Goal: Task Accomplishment & Management: Manage account settings

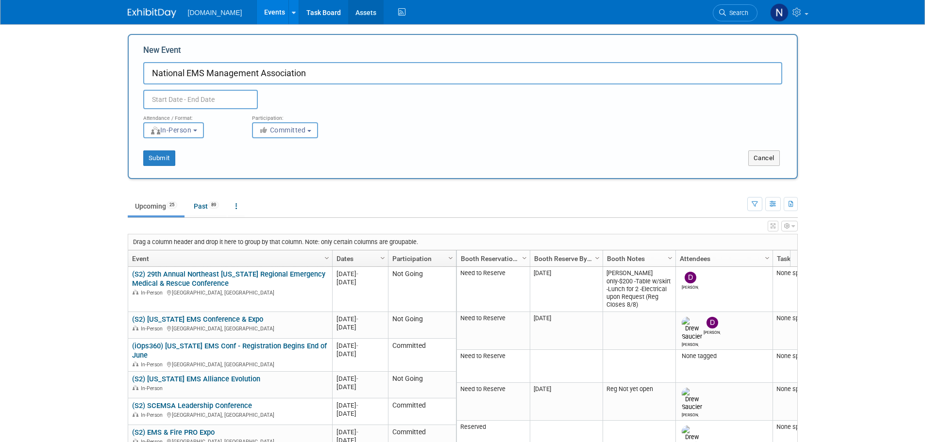
type input "National EMS Management Association"
click at [234, 90] on input "text" at bounding box center [200, 99] width 115 height 19
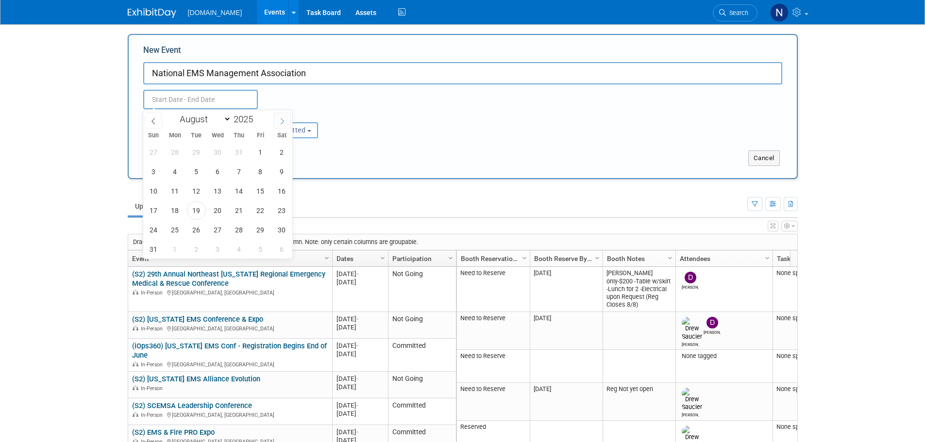
click at [283, 119] on icon at bounding box center [282, 121] width 7 height 7
select select "11"
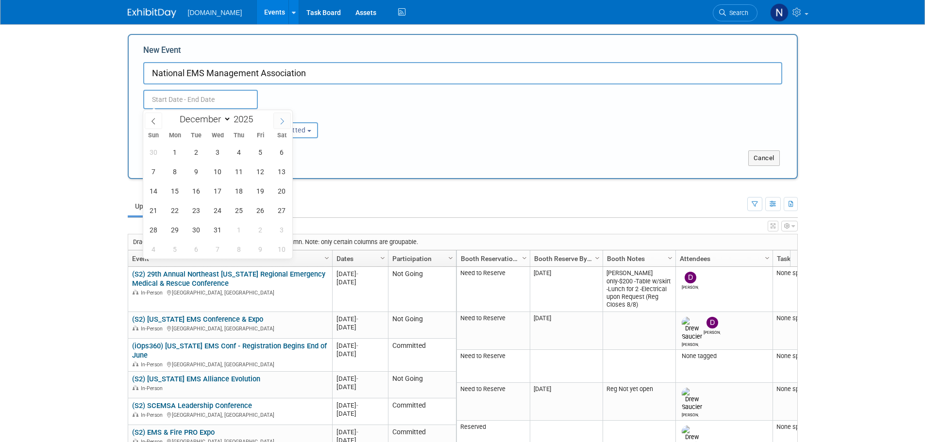
click at [283, 119] on icon at bounding box center [282, 121] width 7 height 7
type input "2026"
click at [283, 119] on icon at bounding box center [282, 121] width 7 height 7
select select "2"
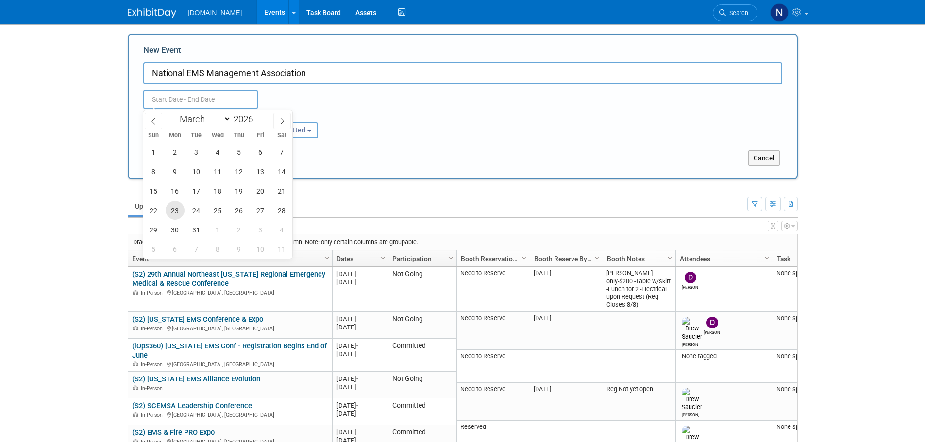
click at [179, 214] on span "23" at bounding box center [175, 210] width 19 height 19
click at [202, 212] on span "24" at bounding box center [196, 210] width 19 height 19
type input "[DATE] to [DATE]"
click at [332, 166] on div "Submit" at bounding box center [268, 158] width 278 height 16
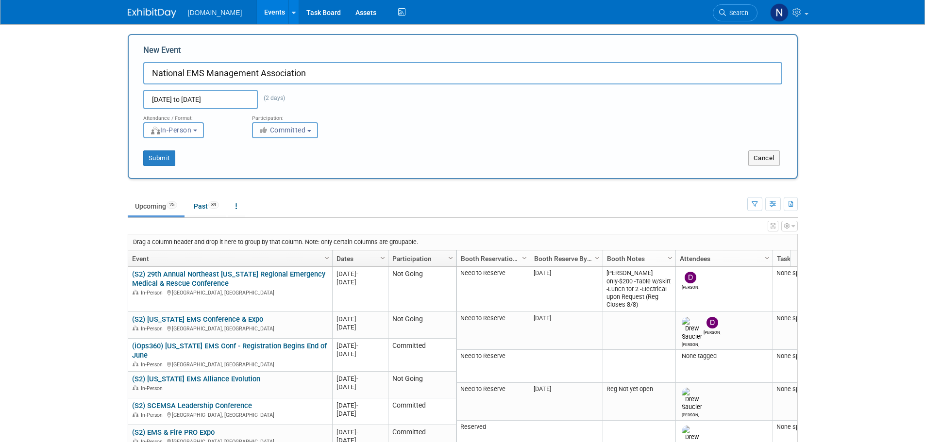
click at [303, 132] on span "Committed" at bounding box center [282, 130] width 47 height 8
click at [307, 168] on label "Considering" at bounding box center [289, 167] width 64 height 13
click at [261, 168] on input "Considering" at bounding box center [258, 167] width 6 height 6
select select "2"
click at [166, 162] on button "Submit" at bounding box center [159, 158] width 32 height 16
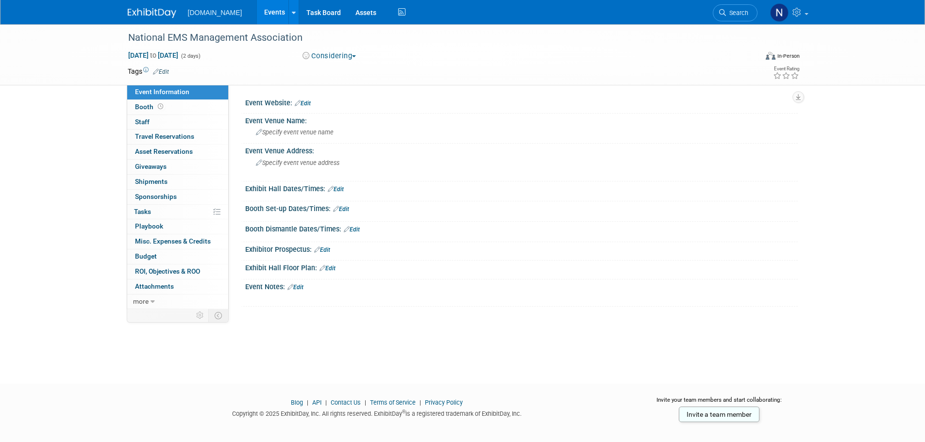
click at [307, 102] on link "Edit" at bounding box center [303, 103] width 16 height 7
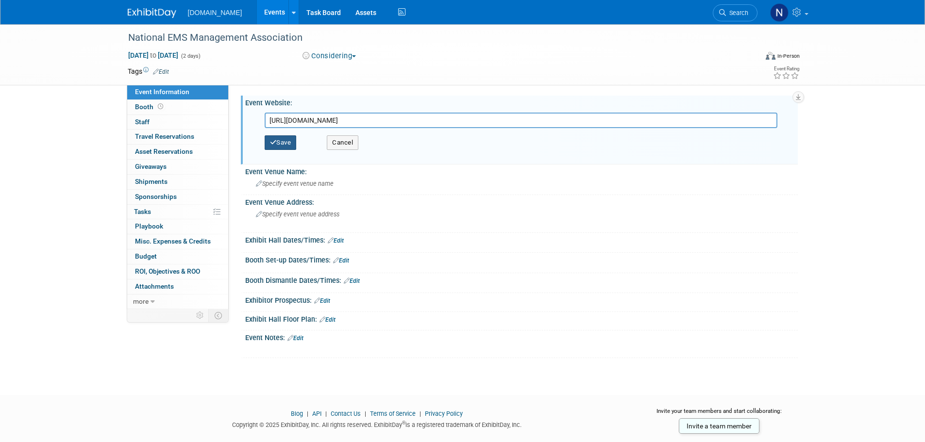
type input "[URL][DOMAIN_NAME]"
drag, startPoint x: 292, startPoint y: 147, endPoint x: 305, endPoint y: 135, distance: 17.5
click at [290, 147] on button "Save" at bounding box center [281, 142] width 32 height 15
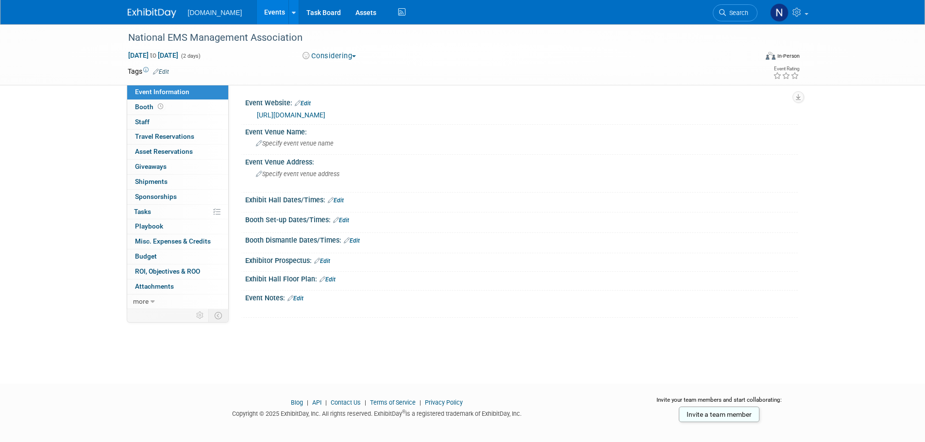
drag, startPoint x: 333, startPoint y: 201, endPoint x: 331, endPoint y: 207, distance: 6.5
click at [333, 201] on link "Edit" at bounding box center [336, 200] width 16 height 7
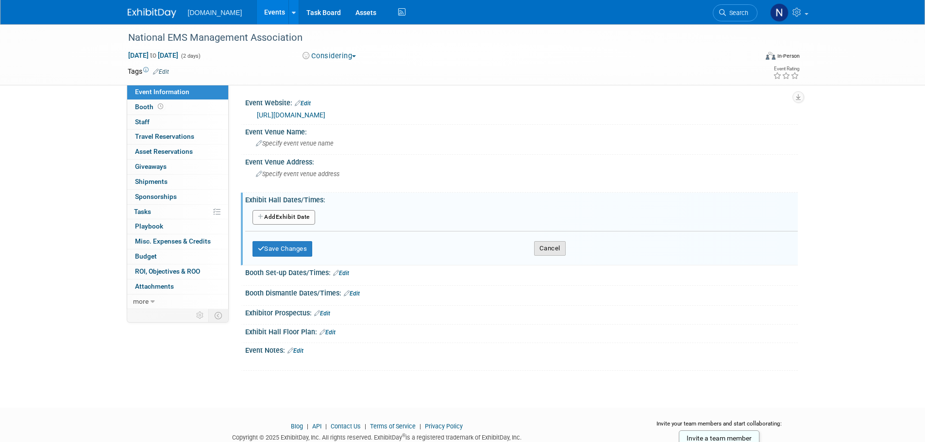
click at [546, 246] on button "Cancel" at bounding box center [550, 248] width 32 height 15
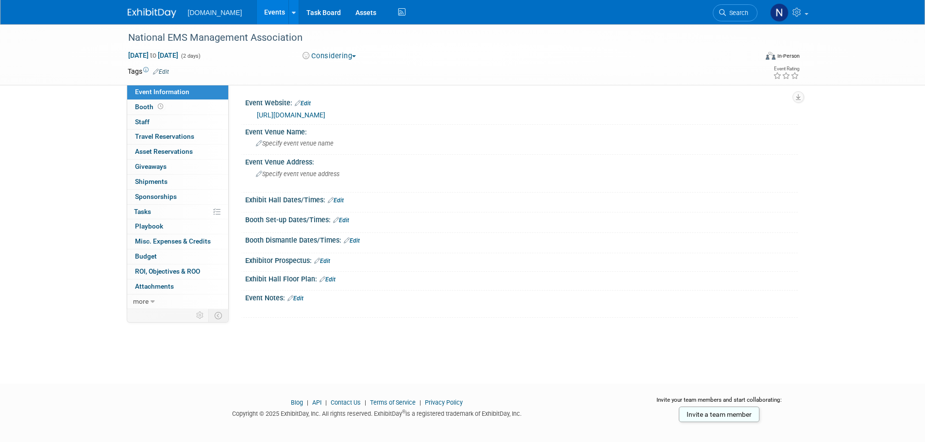
click at [329, 260] on link "Edit" at bounding box center [322, 261] width 16 height 7
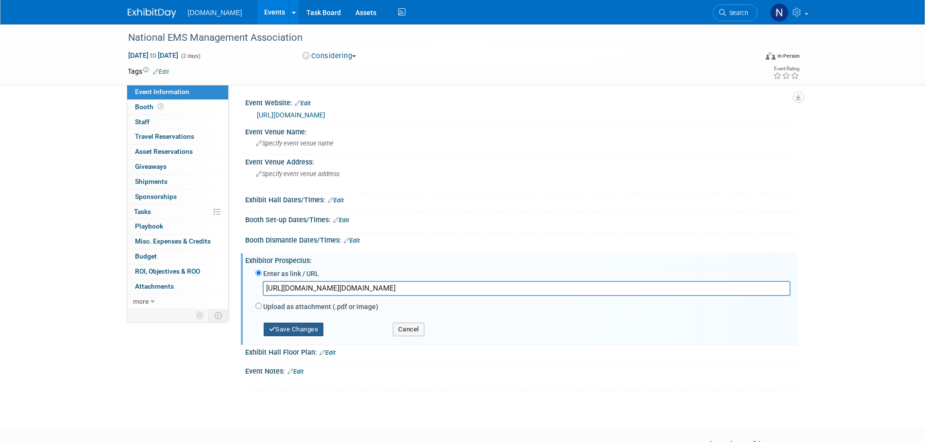
type input "https://cdn.ymaws.com/www.nemsma.org/resource/resmgr/conference/2026_nemsma_con…"
click at [314, 333] on button "Save Changes" at bounding box center [294, 330] width 60 height 14
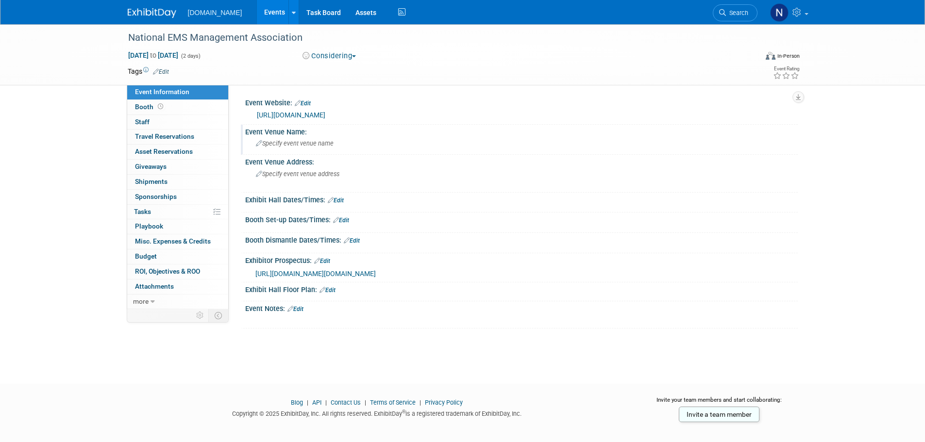
click at [328, 148] on div "Specify event venue name" at bounding box center [521, 143] width 538 height 15
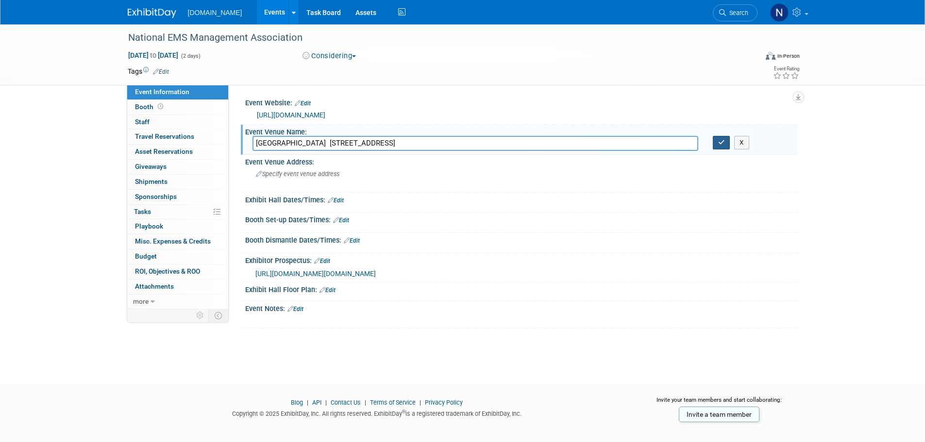
drag, startPoint x: 397, startPoint y: 142, endPoint x: 722, endPoint y: 143, distance: 325.2
click at [722, 143] on div "HILTON ARLINGTON NATIONAL LANDING 2399 RICHMOND HIGHWAY ARLINGTON, VA 22202 USA…" at bounding box center [521, 143] width 552 height 15
type input "HILTON ARLINGTON NATIONAL LANDING"
click at [373, 177] on div "Specify event venue address" at bounding box center [360, 178] width 216 height 22
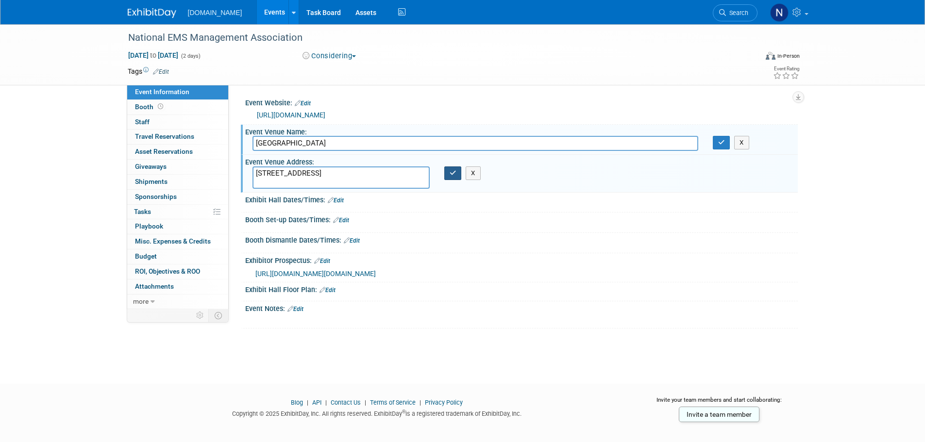
type textarea "2399 RICHMOND HIGHWAY ARLINGTON, VA 22202 USA"
click at [450, 172] on icon "button" at bounding box center [453, 173] width 7 height 6
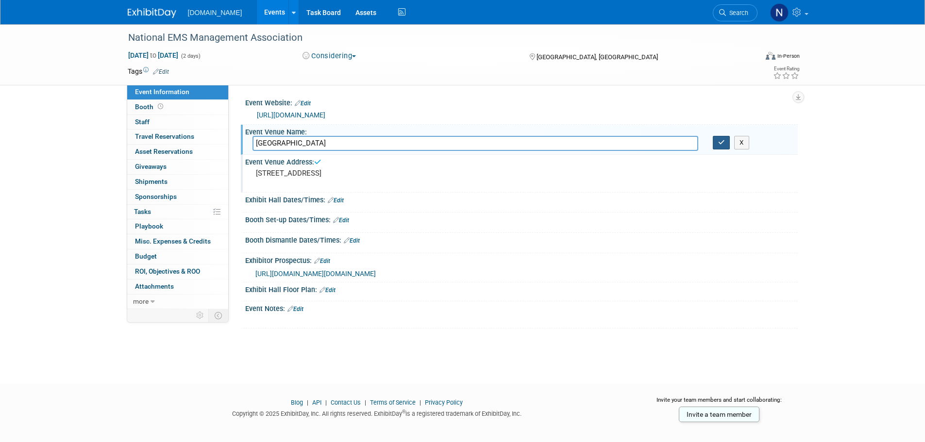
click at [718, 141] on icon "button" at bounding box center [721, 142] width 7 height 6
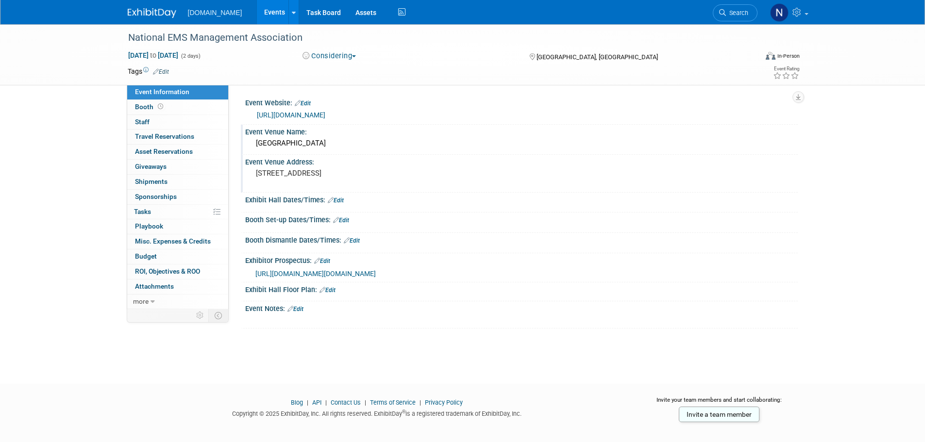
click at [262, 14] on link "Events" at bounding box center [274, 12] width 35 height 24
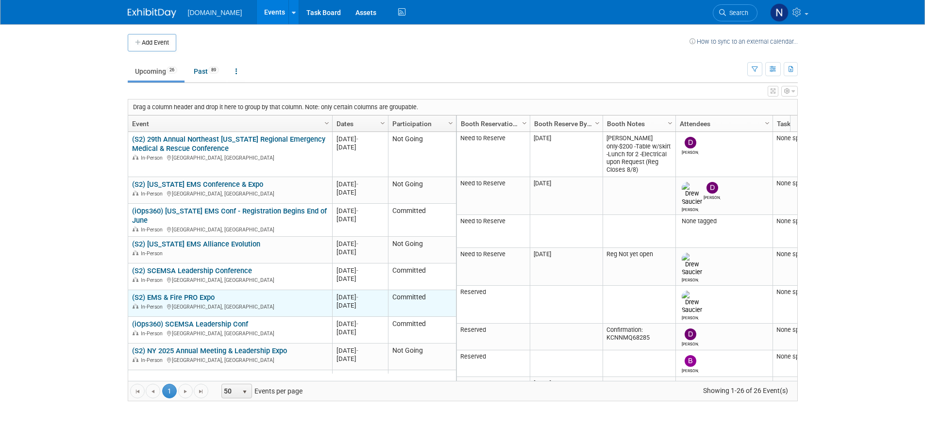
scroll to position [117, 0]
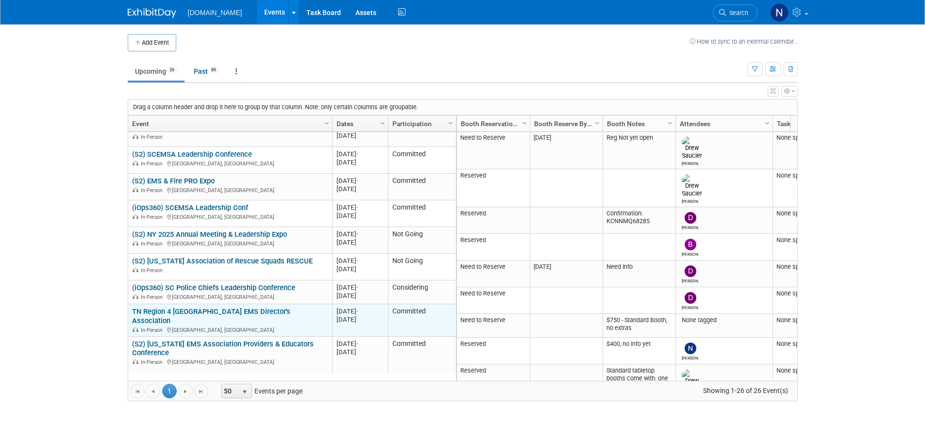
click at [290, 313] on link "TN Region 4 [GEOGRAPHIC_DATA] EMS Director's Association" at bounding box center [211, 316] width 158 height 18
